Goal: Task Accomplishment & Management: Use online tool/utility

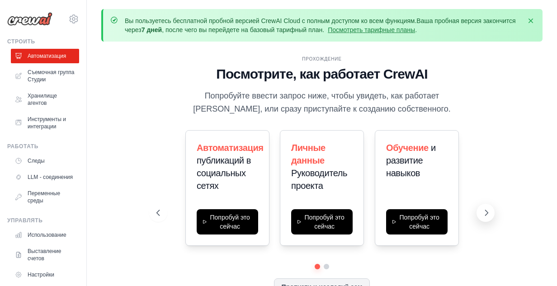
click at [483, 216] on icon at bounding box center [486, 212] width 9 height 9
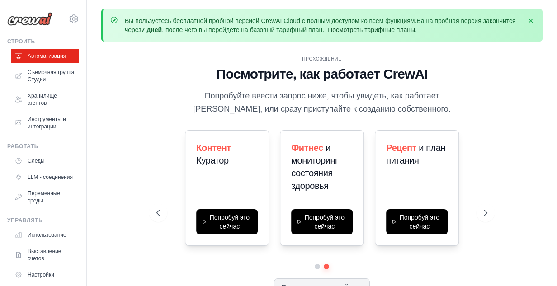
click at [411, 33] on ya-tr-span "Посмотреть тарифные планы" at bounding box center [371, 29] width 87 height 7
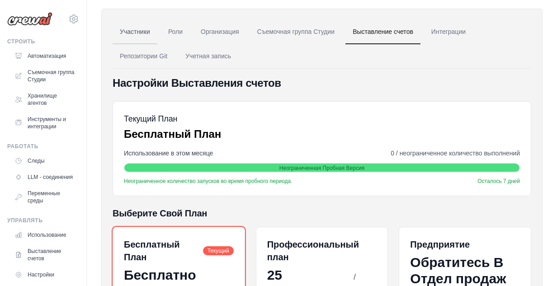
click at [146, 27] on link "Участники" at bounding box center [135, 32] width 45 height 24
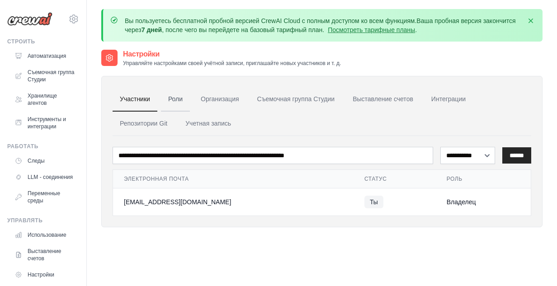
click at [176, 99] on ya-tr-span "Роли" at bounding box center [175, 98] width 14 height 7
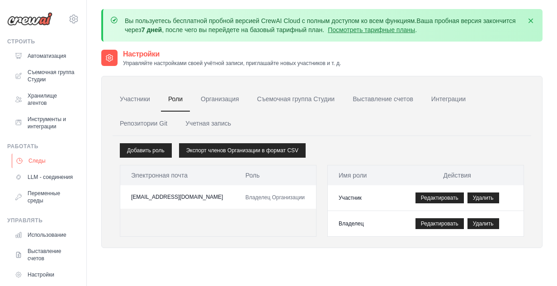
click at [39, 167] on link "Следы" at bounding box center [46, 161] width 68 height 14
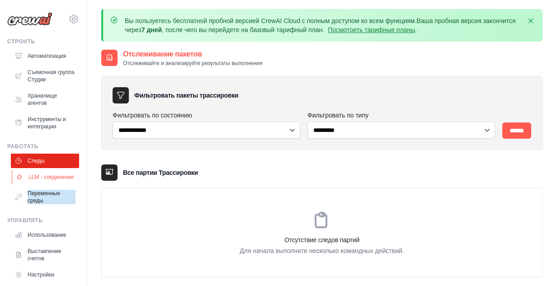
click at [66, 179] on ya-tr-span "LLM - соединения" at bounding box center [50, 177] width 45 height 7
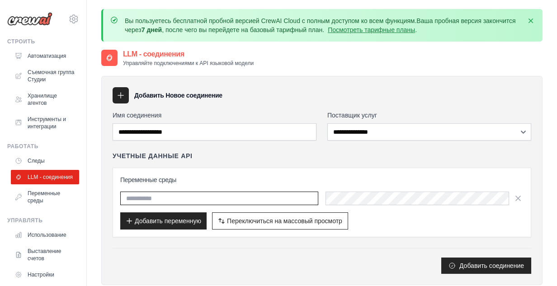
click at [180, 199] on input "text" at bounding box center [219, 199] width 198 height 14
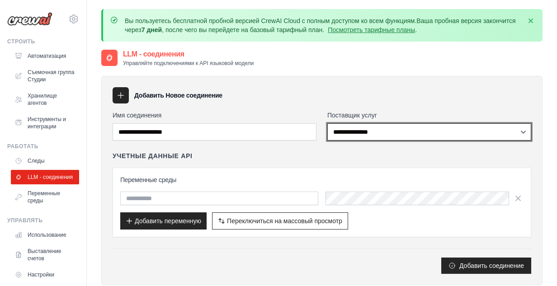
click at [441, 137] on select "**********" at bounding box center [429, 131] width 204 height 17
select select "******"
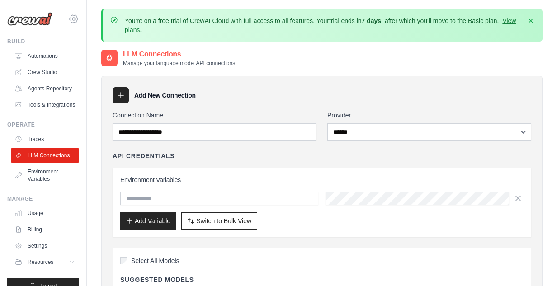
click at [72, 18] on icon at bounding box center [73, 19] width 11 height 11
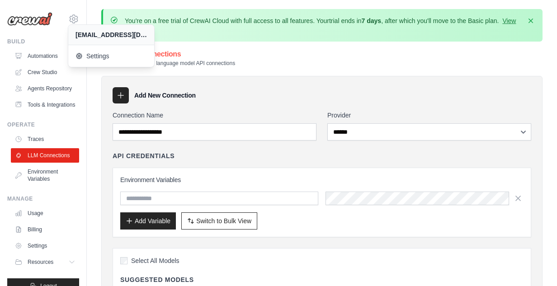
click at [50, 40] on div "Build" at bounding box center [43, 41] width 72 height 7
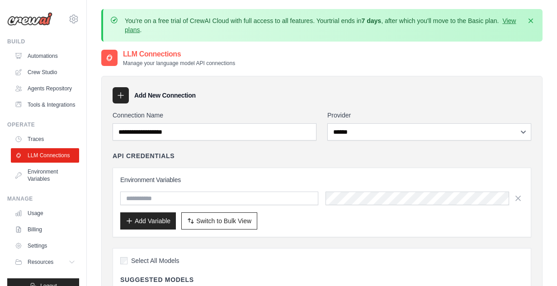
click at [245, 88] on div "Add New Connection" at bounding box center [322, 95] width 418 height 16
